Goal: Information Seeking & Learning: Learn about a topic

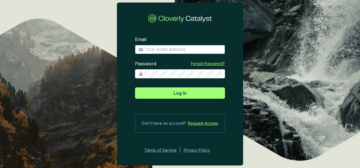
click at [187, 51] on input "Email" at bounding box center [183, 49] width 77 height 6
type input "[PERSON_NAME][EMAIL_ADDRESS][DOMAIN_NAME]"
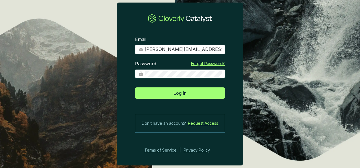
click at [135, 87] on button "Log In" at bounding box center [180, 92] width 90 height 11
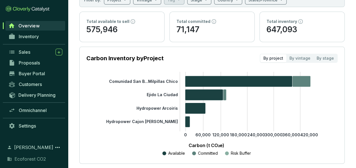
scroll to position [75, 0]
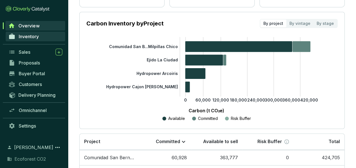
click at [40, 40] on link "Inventory" at bounding box center [35, 37] width 59 height 10
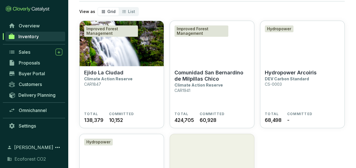
scroll to position [45, 0]
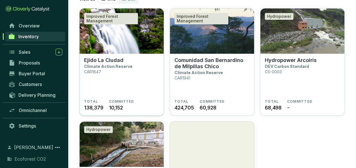
click at [107, 52] on img at bounding box center [122, 30] width 84 height 45
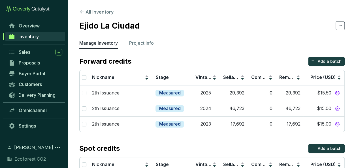
click at [44, 34] on link "Inventory" at bounding box center [35, 37] width 60 height 10
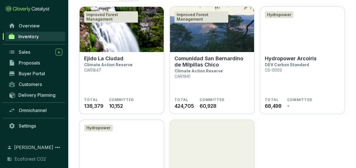
scroll to position [38, 0]
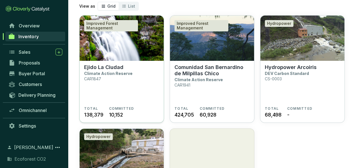
click at [132, 45] on img at bounding box center [122, 38] width 84 height 45
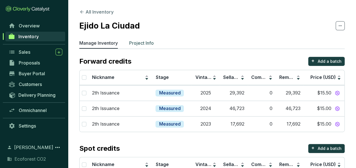
click at [133, 43] on p "Project Info" at bounding box center [141, 43] width 25 height 7
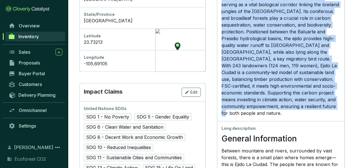
scroll to position [264, 0]
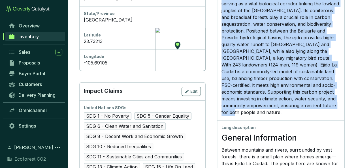
drag, startPoint x: 228, startPoint y: 67, endPoint x: 301, endPoint y: 117, distance: 88.7
click at [301, 117] on div "Short description Ejido La Ciudad spans 13,794 hectares, with 11,235 actively m…" at bounding box center [280, 49] width 127 height 144
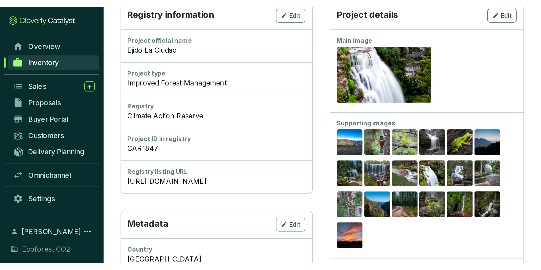
scroll to position [0, 0]
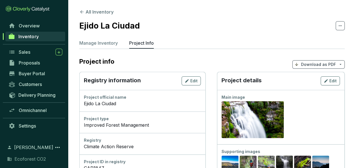
click at [38, 36] on span "Inventory" at bounding box center [28, 37] width 20 height 6
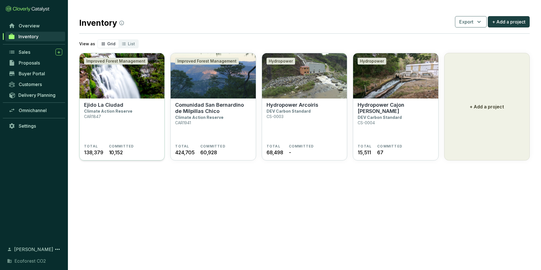
drag, startPoint x: 129, startPoint y: 89, endPoint x: 127, endPoint y: 93, distance: 4.8
click at [129, 89] on img at bounding box center [122, 75] width 85 height 45
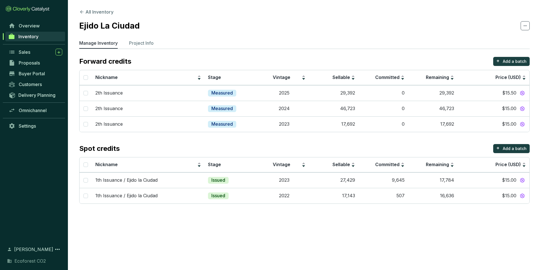
click at [527, 24] on icon at bounding box center [525, 25] width 5 height 7
click at [144, 42] on p "Project Info" at bounding box center [141, 43] width 25 height 7
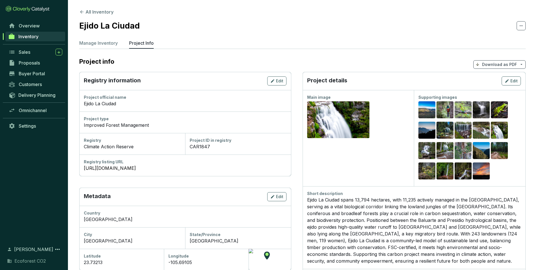
click at [522, 25] on icon at bounding box center [521, 25] width 5 height 7
click at [511, 65] on p "Download as PDF" at bounding box center [499, 65] width 35 height 6
click at [414, 61] on section "Project info Download as PDF" at bounding box center [302, 64] width 446 height 15
click at [514, 64] on p "Download as PDF" at bounding box center [499, 65] width 35 height 6
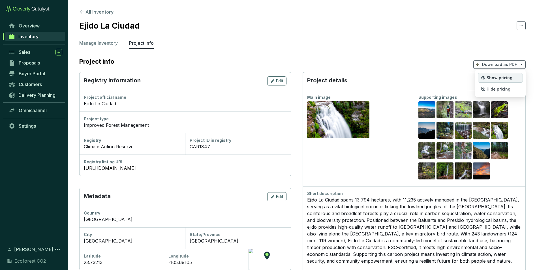
click at [498, 77] on span "Show pricing" at bounding box center [500, 78] width 26 height 5
click at [506, 78] on span "Show pricing" at bounding box center [500, 78] width 26 height 5
click at [20, 39] on span "Inventory" at bounding box center [28, 37] width 20 height 6
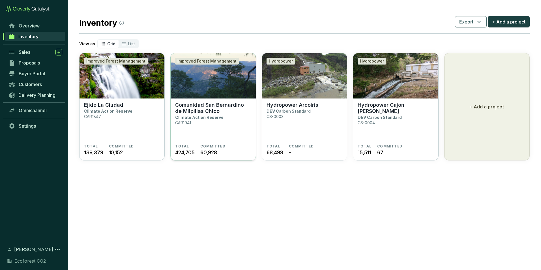
click at [206, 87] on img at bounding box center [213, 75] width 85 height 45
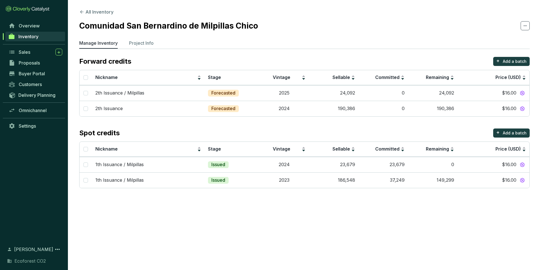
click at [526, 23] on icon at bounding box center [525, 25] width 5 height 7
click at [442, 30] on section "Comunidad San Bernardino de Milpillas Chico" at bounding box center [304, 26] width 451 height 12
click at [142, 40] on p "Project Info" at bounding box center [141, 43] width 25 height 7
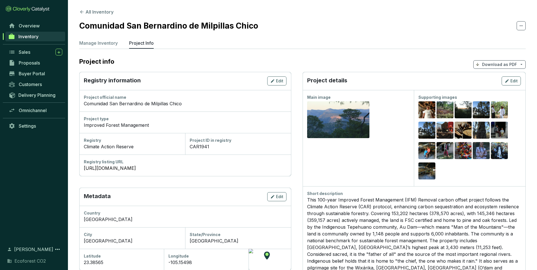
click at [522, 27] on icon at bounding box center [521, 25] width 5 height 7
click at [513, 66] on p "Download as PDF" at bounding box center [499, 65] width 35 height 6
click at [500, 86] on p "Hide pricing" at bounding box center [500, 89] width 45 height 10
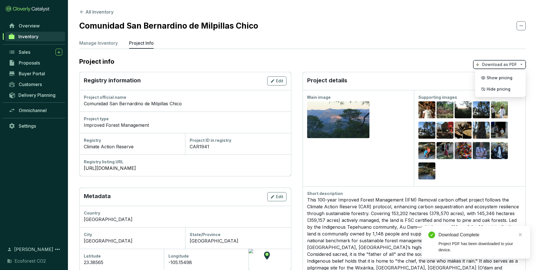
click at [363, 25] on section "Comunidad San Bernardino de Milpillas Chico" at bounding box center [302, 26] width 446 height 12
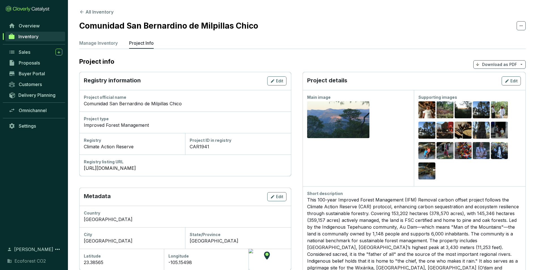
click at [510, 30] on section "Comunidad San Bernardino de Milpillas Chico" at bounding box center [302, 26] width 446 height 12
click at [495, 63] on p "Download as PDF" at bounding box center [499, 65] width 35 height 6
click at [491, 88] on span "Hide pricing" at bounding box center [499, 89] width 24 height 5
click at [491, 93] on p "Hide pricing" at bounding box center [500, 89] width 45 height 10
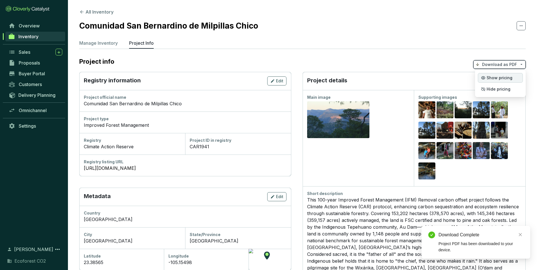
click at [492, 80] on p "Show pricing" at bounding box center [500, 78] width 45 height 10
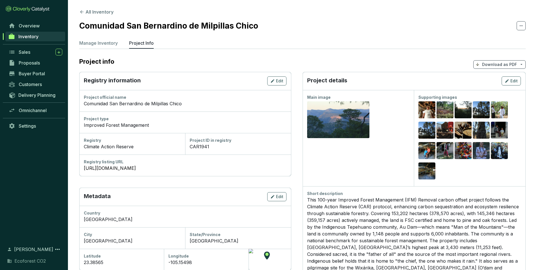
click at [501, 63] on p "Download as PDF" at bounding box center [499, 65] width 35 height 6
click at [499, 86] on p "Hide pricing" at bounding box center [500, 89] width 45 height 10
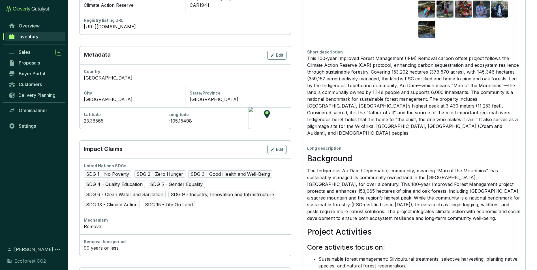
scroll to position [151, 0]
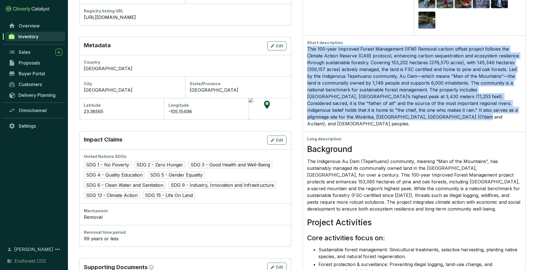
drag, startPoint x: 308, startPoint y: 48, endPoint x: 438, endPoint y: 121, distance: 148.9
click at [438, 121] on div "Short description" at bounding box center [414, 83] width 223 height 96
copy div "This 100-year Improved Forest Management (IFM) Removal carbon offset project fo…"
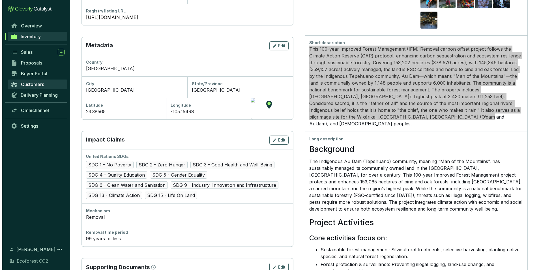
scroll to position [0, 0]
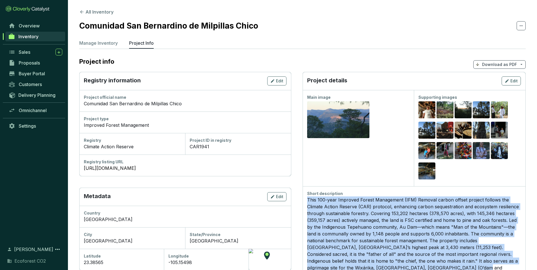
click at [37, 37] on span "Inventory" at bounding box center [28, 37] width 20 height 6
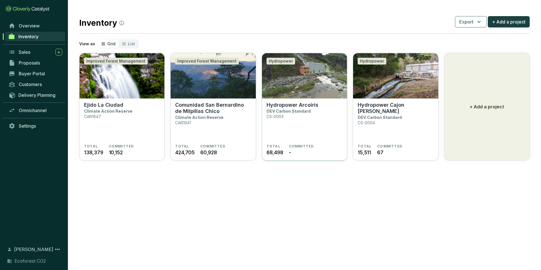
click at [299, 91] on img at bounding box center [304, 75] width 85 height 45
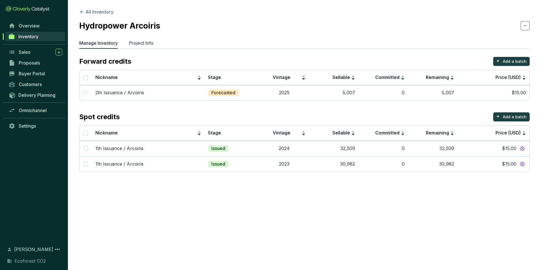
click at [145, 41] on p "Project Info" at bounding box center [141, 43] width 25 height 7
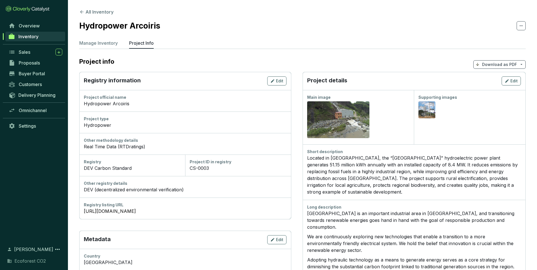
click at [492, 64] on p "Download as PDF" at bounding box center [499, 65] width 35 height 6
click at [497, 89] on span "Hide pricing" at bounding box center [499, 89] width 24 height 5
click at [33, 34] on span "Inventory" at bounding box center [28, 37] width 20 height 6
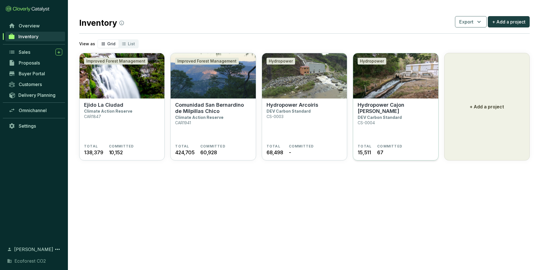
click at [390, 97] on img at bounding box center [395, 75] width 85 height 45
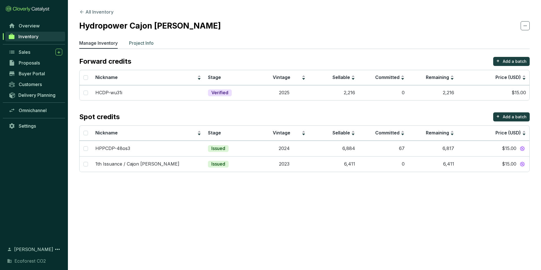
drag, startPoint x: 138, startPoint y: 42, endPoint x: 142, endPoint y: 45, distance: 5.1
click at [138, 42] on p "Project Info" at bounding box center [141, 43] width 25 height 7
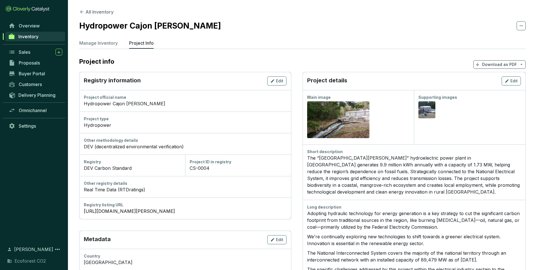
click at [500, 62] on p "Download as PDF" at bounding box center [499, 65] width 35 height 6
click at [497, 90] on span "Hide pricing" at bounding box center [499, 89] width 24 height 5
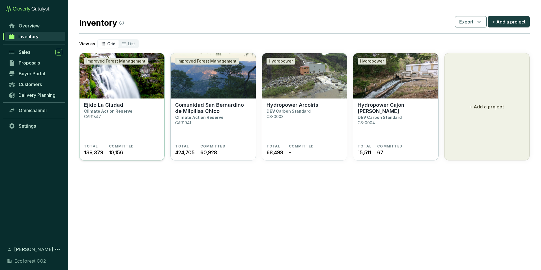
click at [130, 92] on img at bounding box center [122, 75] width 85 height 45
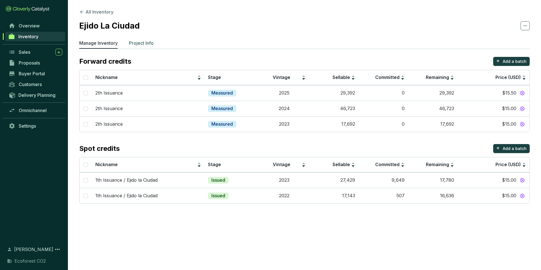
click at [136, 42] on p "Project Info" at bounding box center [141, 43] width 25 height 7
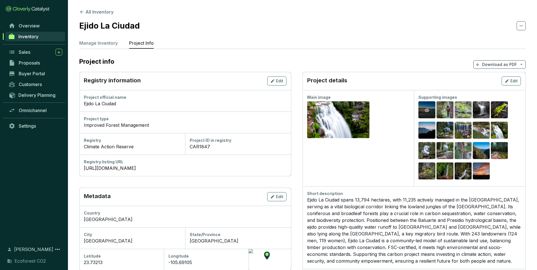
click at [427, 108] on icon "eye" at bounding box center [427, 110] width 5 height 5
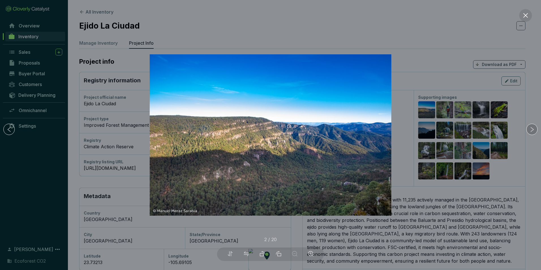
click at [532, 132] on icon "right" at bounding box center [532, 130] width 6 height 6
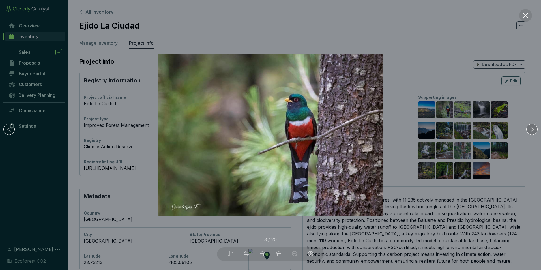
click at [532, 132] on icon "right" at bounding box center [532, 130] width 6 height 6
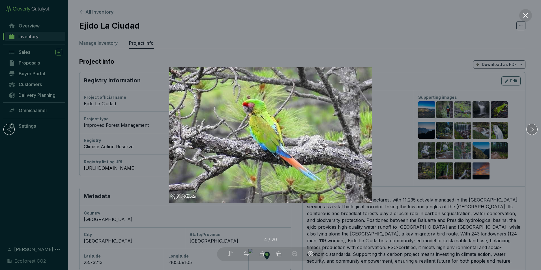
click at [532, 132] on icon "right" at bounding box center [532, 130] width 6 height 6
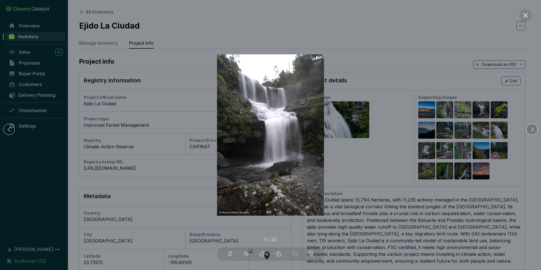
click at [532, 132] on icon "right" at bounding box center [532, 130] width 6 height 6
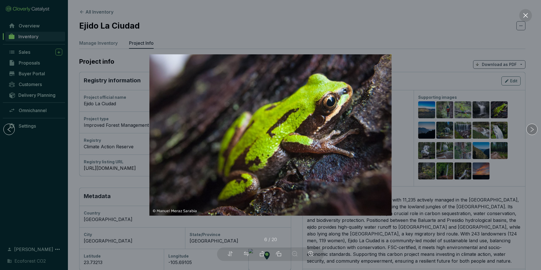
click at [532, 132] on icon "right" at bounding box center [532, 130] width 6 height 6
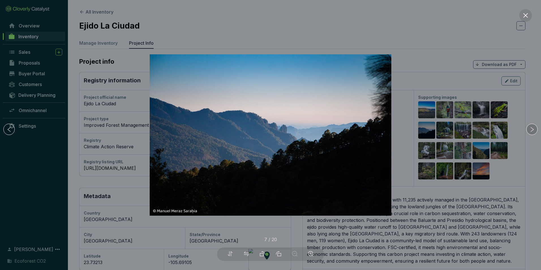
click at [532, 132] on icon "right" at bounding box center [532, 130] width 6 height 6
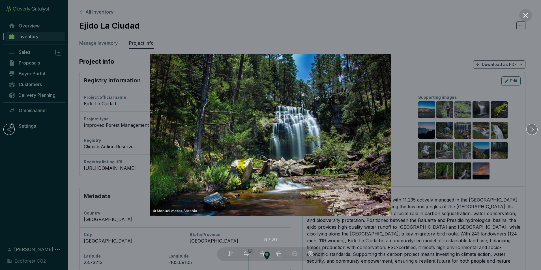
click at [532, 132] on icon "right" at bounding box center [532, 130] width 6 height 6
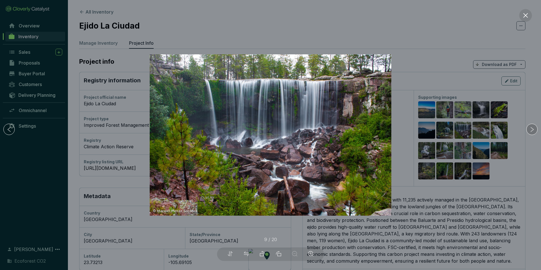
click at [532, 132] on icon "right" at bounding box center [532, 130] width 6 height 6
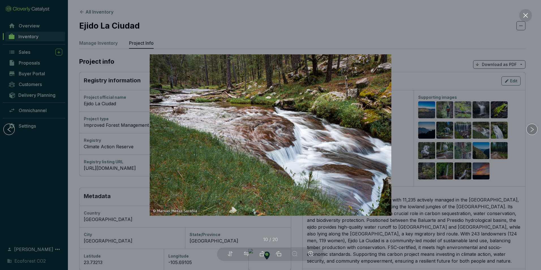
click at [532, 132] on icon "right" at bounding box center [532, 130] width 6 height 6
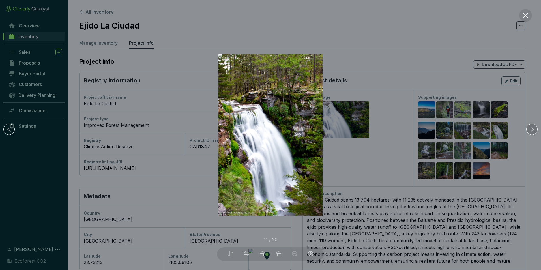
click at [532, 132] on icon "right" at bounding box center [532, 130] width 6 height 6
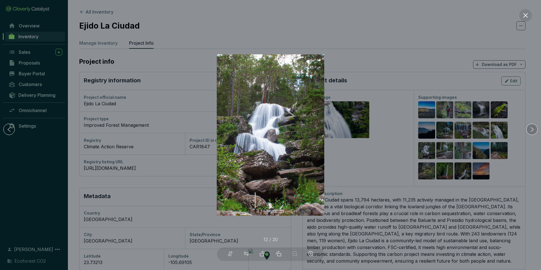
click at [532, 132] on icon "right" at bounding box center [532, 130] width 6 height 6
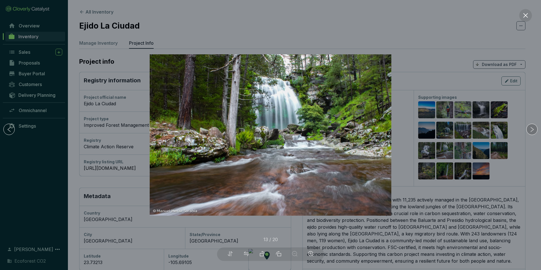
click at [532, 132] on icon "right" at bounding box center [532, 130] width 6 height 6
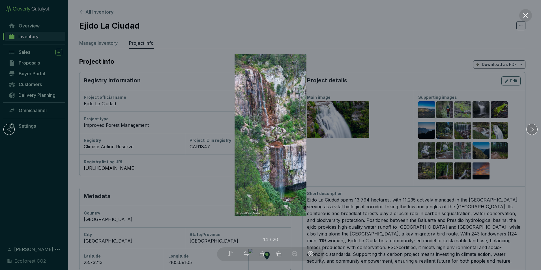
click at [532, 132] on icon "right" at bounding box center [532, 130] width 6 height 6
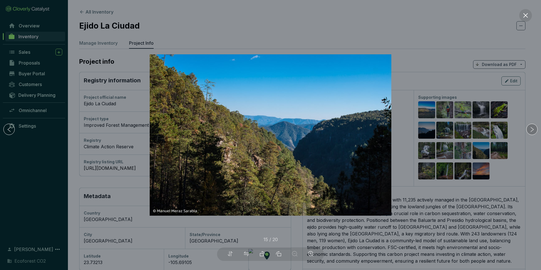
click at [532, 132] on icon "right" at bounding box center [532, 130] width 6 height 6
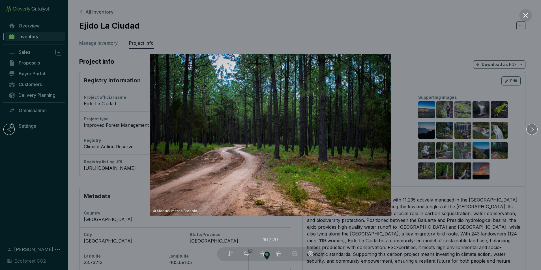
click at [532, 132] on icon "right" at bounding box center [532, 130] width 6 height 6
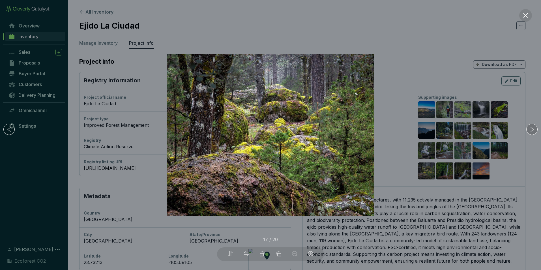
click at [532, 132] on icon "right" at bounding box center [532, 130] width 6 height 6
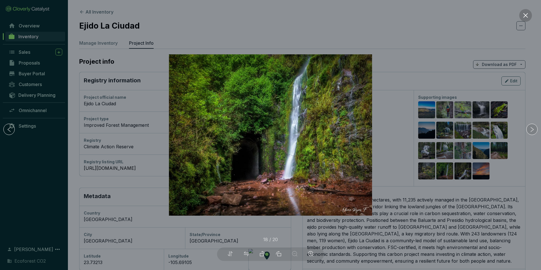
click at [528, 13] on icon "close" at bounding box center [526, 15] width 6 height 6
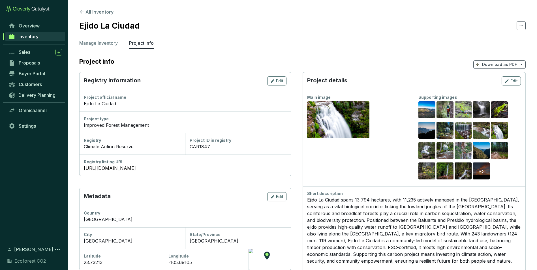
click at [480, 166] on div "Preview" at bounding box center [481, 171] width 17 height 18
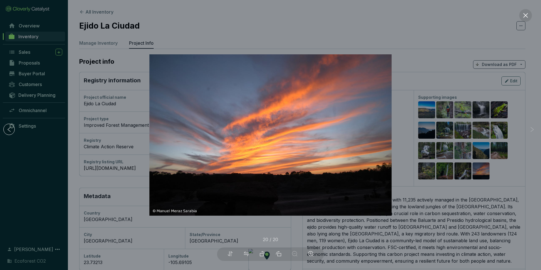
click at [480, 104] on div at bounding box center [270, 135] width 541 height 270
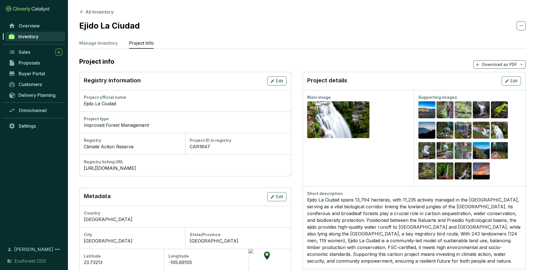
click at [36, 35] on span "Inventory" at bounding box center [28, 37] width 20 height 6
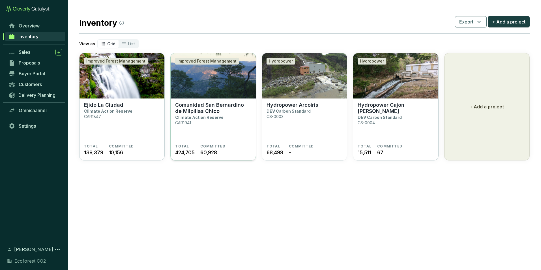
click at [209, 93] on img at bounding box center [213, 75] width 85 height 45
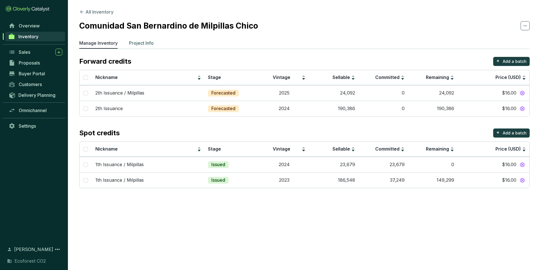
click at [147, 42] on p "Project Info" at bounding box center [141, 43] width 25 height 7
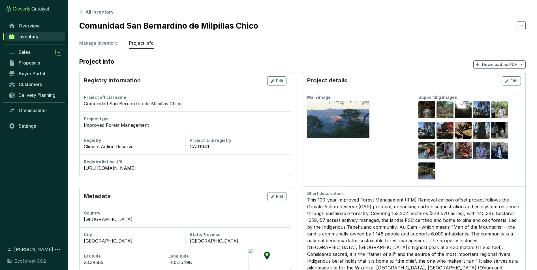
click at [426, 102] on div "Preview" at bounding box center [426, 110] width 17 height 18
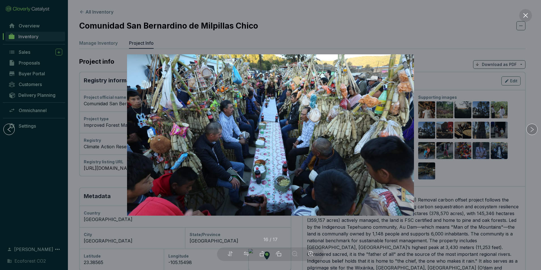
click at [537, 128] on div at bounding box center [532, 129] width 11 height 11
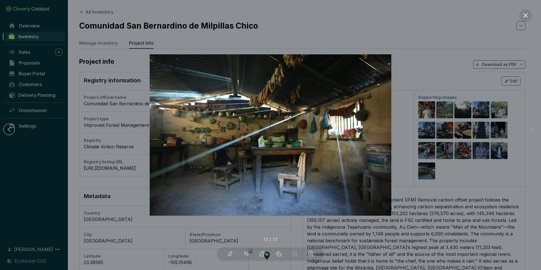
click at [511, 115] on div at bounding box center [270, 135] width 541 height 270
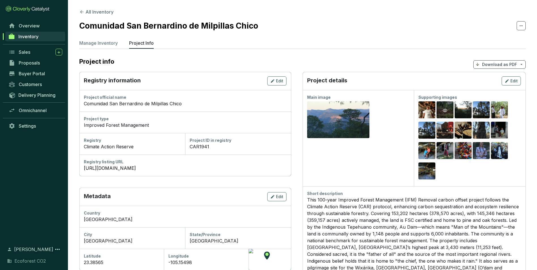
click at [443, 110] on icon "eye" at bounding box center [445, 110] width 5 height 5
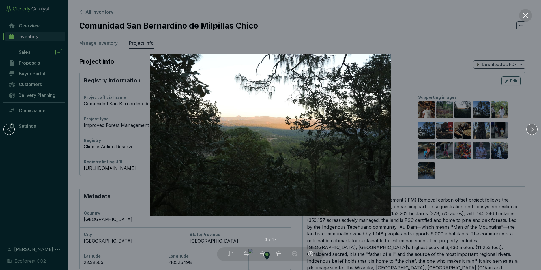
click at [533, 130] on icon "right" at bounding box center [532, 130] width 6 height 6
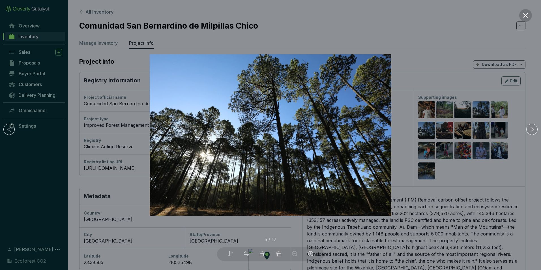
click at [529, 14] on button at bounding box center [525, 15] width 13 height 13
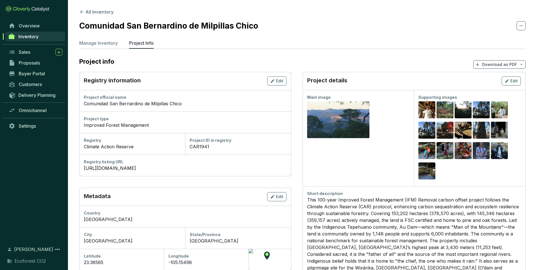
click at [49, 35] on link "Inventory" at bounding box center [35, 37] width 60 height 10
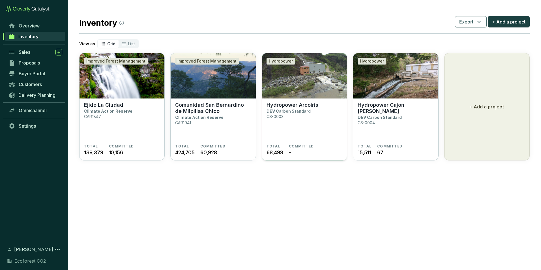
click at [289, 96] on img at bounding box center [304, 75] width 85 height 45
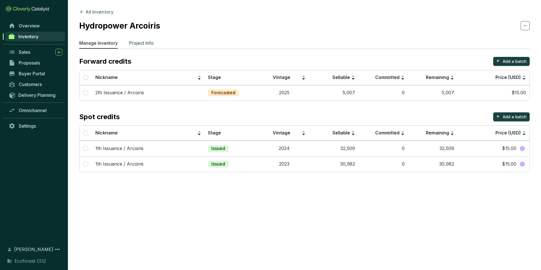
click at [136, 40] on p "Project Info" at bounding box center [141, 43] width 25 height 7
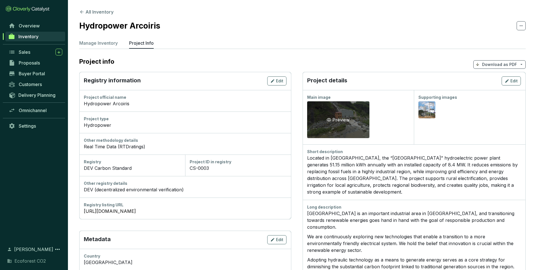
drag, startPoint x: 359, startPoint y: 121, endPoint x: 333, endPoint y: 116, distance: 26.3
click at [333, 116] on div "Preview" at bounding box center [338, 119] width 62 height 37
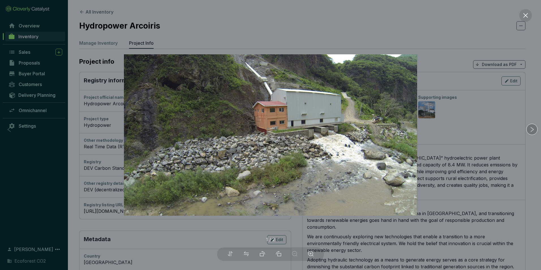
click at [532, 128] on icon "right" at bounding box center [532, 129] width 3 height 5
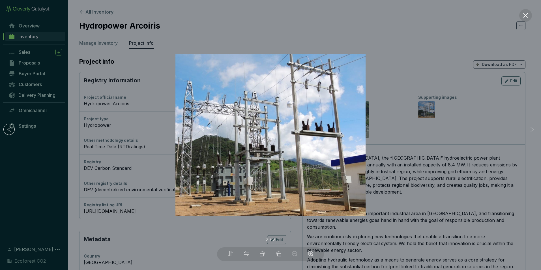
drag, startPoint x: 166, startPoint y: 23, endPoint x: 160, endPoint y: 23, distance: 5.4
click at [166, 23] on div at bounding box center [270, 135] width 541 height 270
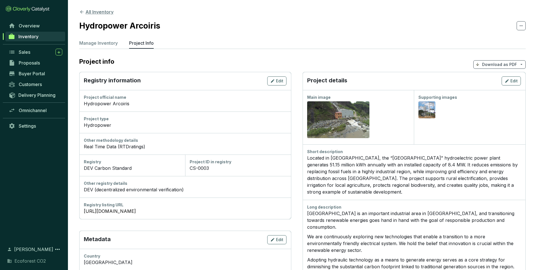
click at [81, 10] on icon at bounding box center [81, 11] width 5 height 5
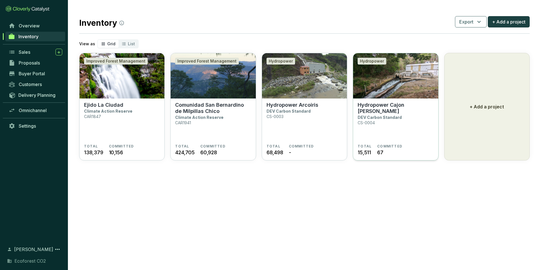
click at [393, 84] on img at bounding box center [395, 75] width 85 height 45
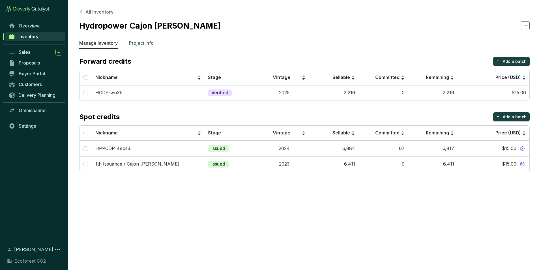
click at [150, 41] on p "Project Info" at bounding box center [141, 43] width 25 height 7
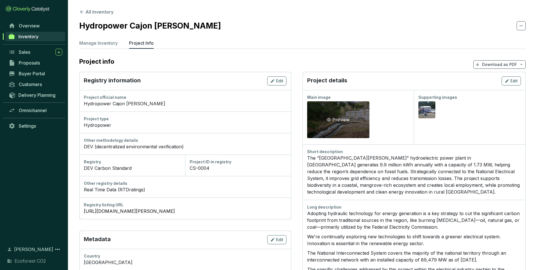
click at [351, 118] on div "Preview" at bounding box center [338, 119] width 25 height 7
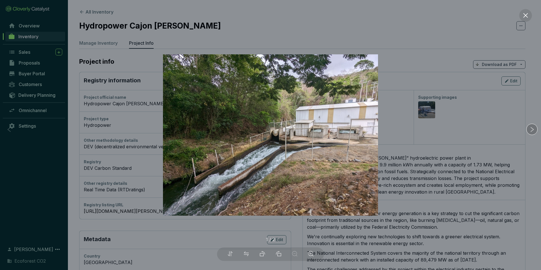
click at [532, 131] on icon "right" at bounding box center [532, 130] width 6 height 6
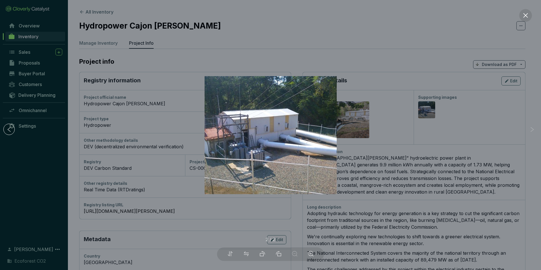
click at [222, 95] on img at bounding box center [271, 135] width 132 height 118
click at [530, 14] on button at bounding box center [525, 15] width 13 height 13
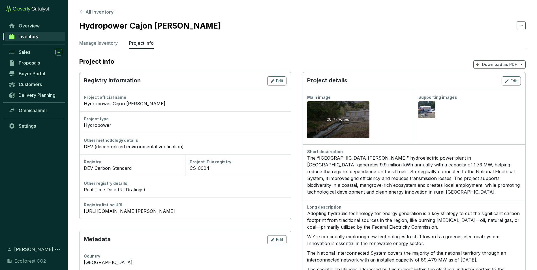
click at [353, 127] on div "Preview" at bounding box center [338, 119] width 62 height 37
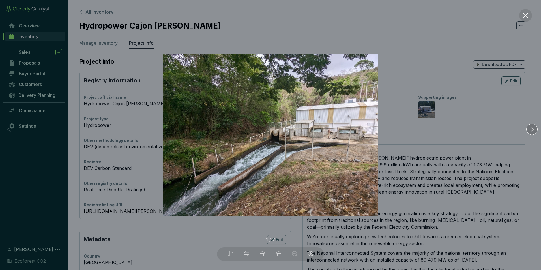
click at [534, 130] on icon "right" at bounding box center [532, 130] width 6 height 6
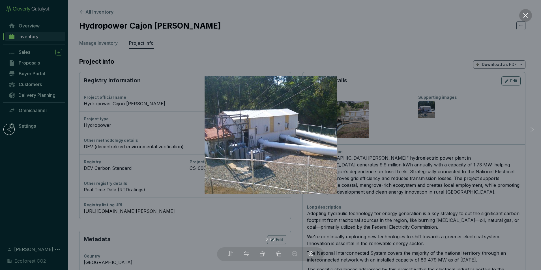
click at [523, 14] on icon "close" at bounding box center [526, 15] width 6 height 6
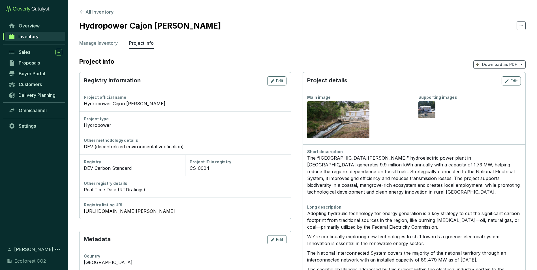
click at [83, 15] on button "All Inventory" at bounding box center [96, 11] width 34 height 7
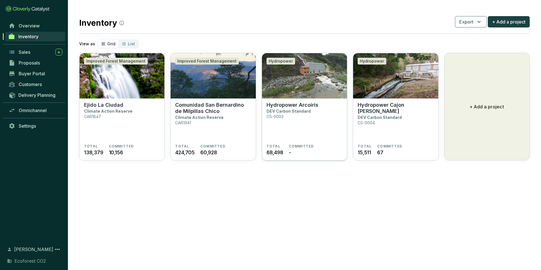
click at [297, 94] on img at bounding box center [304, 75] width 85 height 45
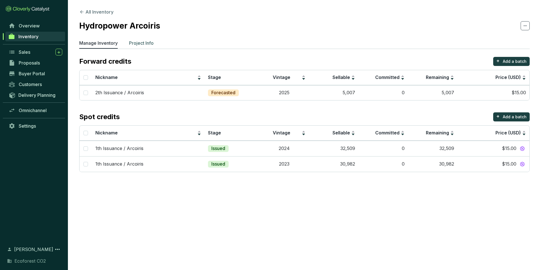
click at [136, 43] on p "Project Info" at bounding box center [141, 43] width 25 height 7
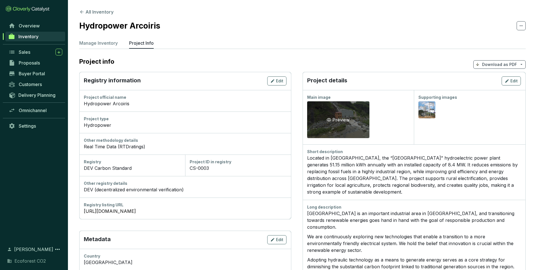
click at [351, 118] on div "Preview" at bounding box center [338, 119] width 25 height 7
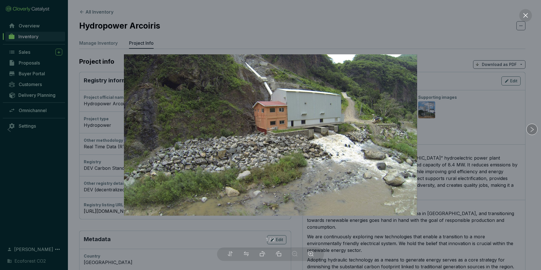
click at [530, 130] on icon "right" at bounding box center [532, 130] width 6 height 6
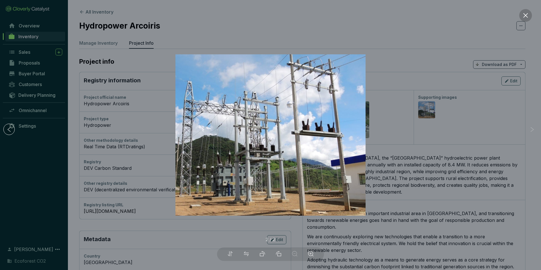
click at [525, 16] on icon "close" at bounding box center [525, 15] width 5 height 5
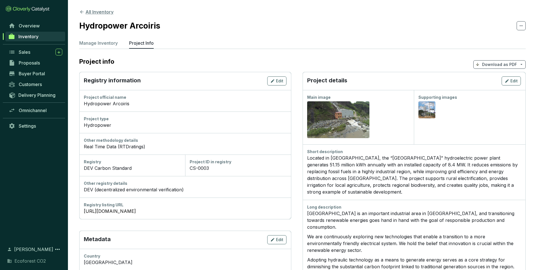
click at [97, 14] on button "All Inventory" at bounding box center [96, 11] width 34 height 7
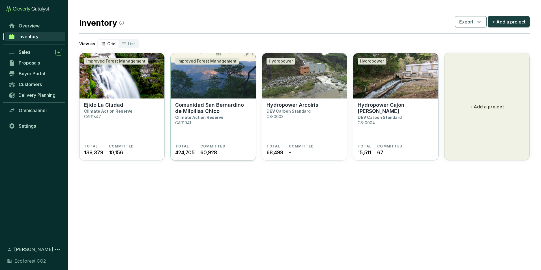
click at [217, 95] on img at bounding box center [213, 75] width 85 height 45
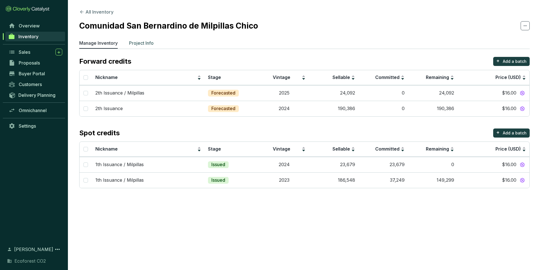
click at [143, 43] on p "Project Info" at bounding box center [141, 43] width 25 height 7
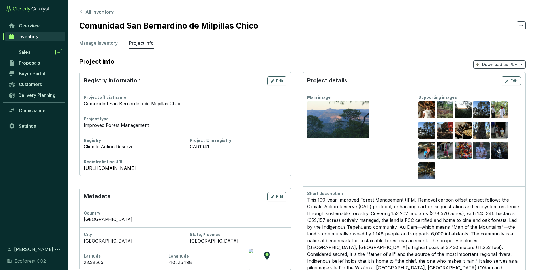
click at [502, 151] on div "Preview" at bounding box center [499, 151] width 7 height 7
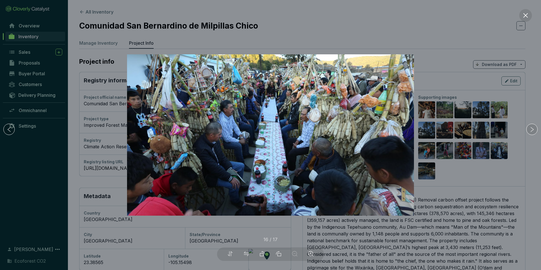
click at [521, 17] on button at bounding box center [525, 15] width 13 height 13
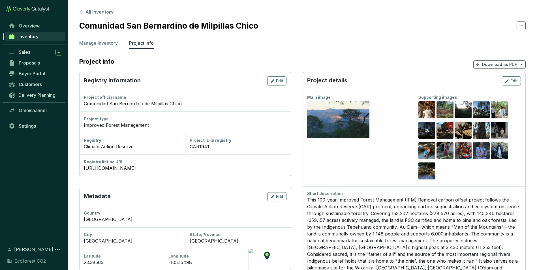
click at [426, 128] on div "Preview" at bounding box center [426, 130] width 7 height 7
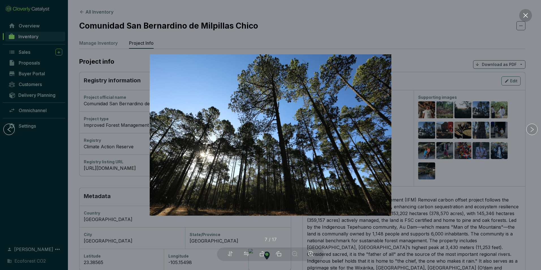
click at [528, 13] on icon "close" at bounding box center [526, 15] width 6 height 6
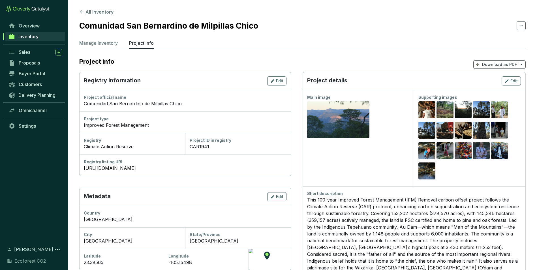
click at [105, 10] on button "All Inventory" at bounding box center [96, 11] width 34 height 7
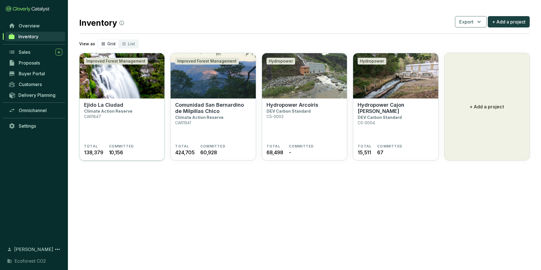
click at [132, 87] on img at bounding box center [122, 75] width 85 height 45
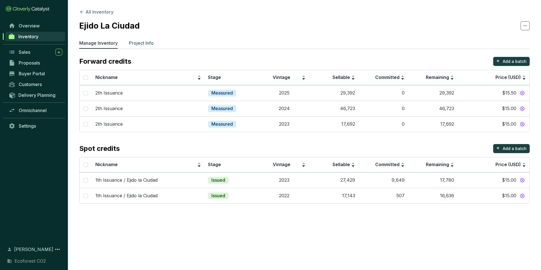
click at [132, 44] on p "Project Info" at bounding box center [141, 43] width 25 height 7
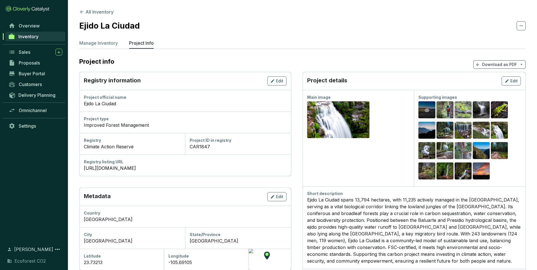
click at [425, 108] on div "Preview" at bounding box center [426, 110] width 7 height 7
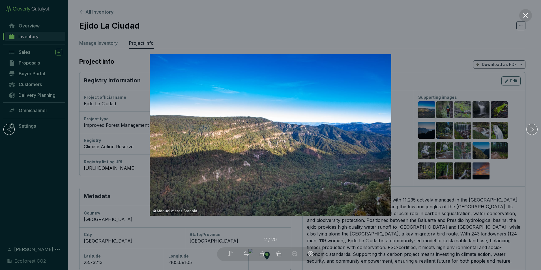
click at [521, 109] on div at bounding box center [270, 135] width 541 height 270
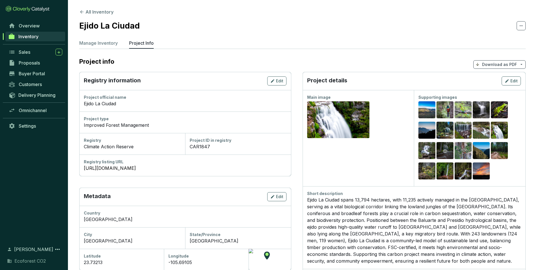
click at [444, 154] on div "Preview" at bounding box center [445, 151] width 7 height 7
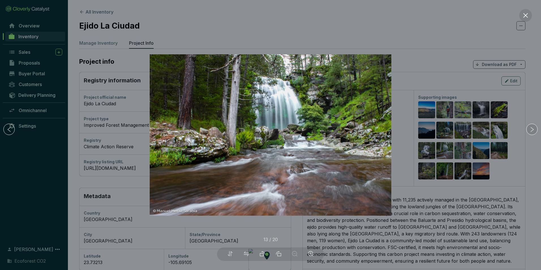
click at [466, 153] on div at bounding box center [270, 135] width 541 height 270
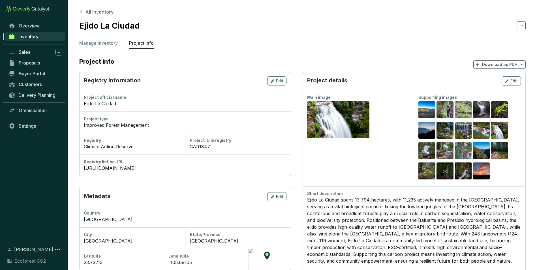
click at [447, 170] on icon "eye" at bounding box center [445, 171] width 5 height 5
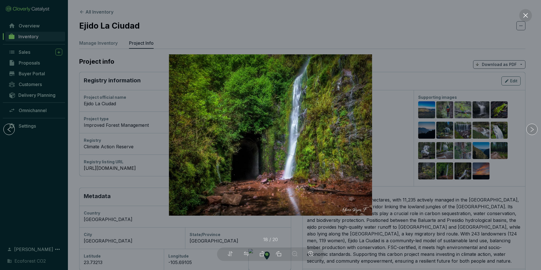
click at [322, 26] on div at bounding box center [270, 135] width 541 height 270
